Goal: Task Accomplishment & Management: Use online tool/utility

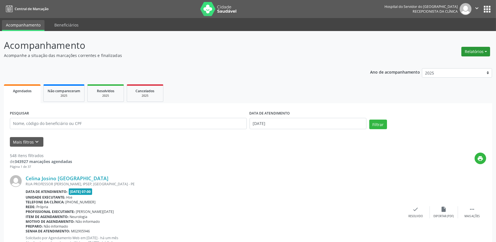
click at [480, 49] on button "Relatórios" at bounding box center [476, 52] width 29 height 10
click at [456, 61] on link "Agendamentos" at bounding box center [460, 63] width 61 height 8
select select "9"
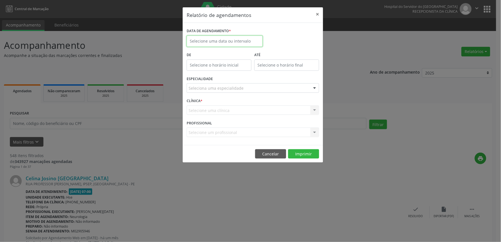
click at [200, 40] on input "text" at bounding box center [225, 41] width 76 height 11
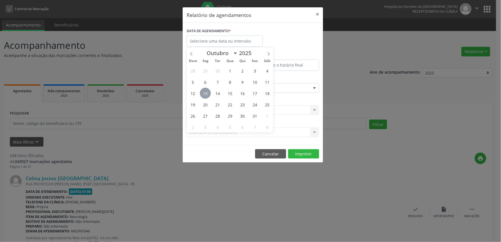
click at [205, 94] on span "13" at bounding box center [205, 93] width 11 height 11
type input "[DATE]"
click at [205, 94] on span "13" at bounding box center [205, 93] width 11 height 11
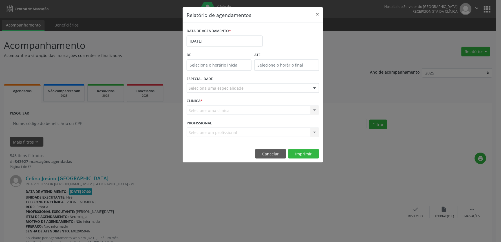
click at [243, 97] on div "CLÍNICA * Selecione uma clínica Nenhum resultado encontrado para: " " Não há ne…" at bounding box center [252, 108] width 135 height 22
click at [240, 92] on div "Seleciona uma especialidade" at bounding box center [253, 88] width 132 height 10
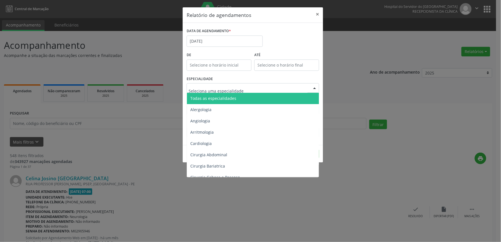
click at [236, 100] on span "Todas as especialidades" at bounding box center [253, 98] width 133 height 11
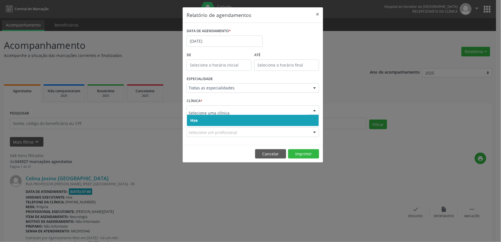
click at [233, 123] on span "Hse" at bounding box center [253, 120] width 132 height 11
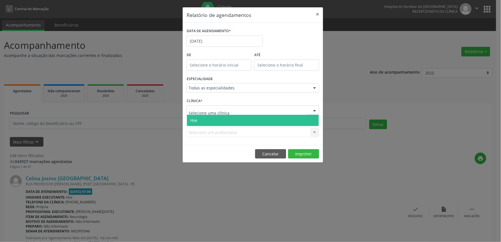
click at [229, 112] on div at bounding box center [253, 110] width 132 height 10
click at [226, 121] on span "Hse" at bounding box center [253, 120] width 132 height 11
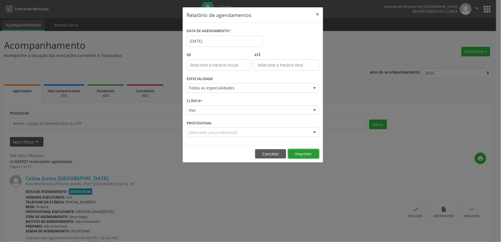
click at [306, 153] on button "Imprimir" at bounding box center [303, 154] width 31 height 10
